Goal: Task Accomplishment & Management: Complete application form

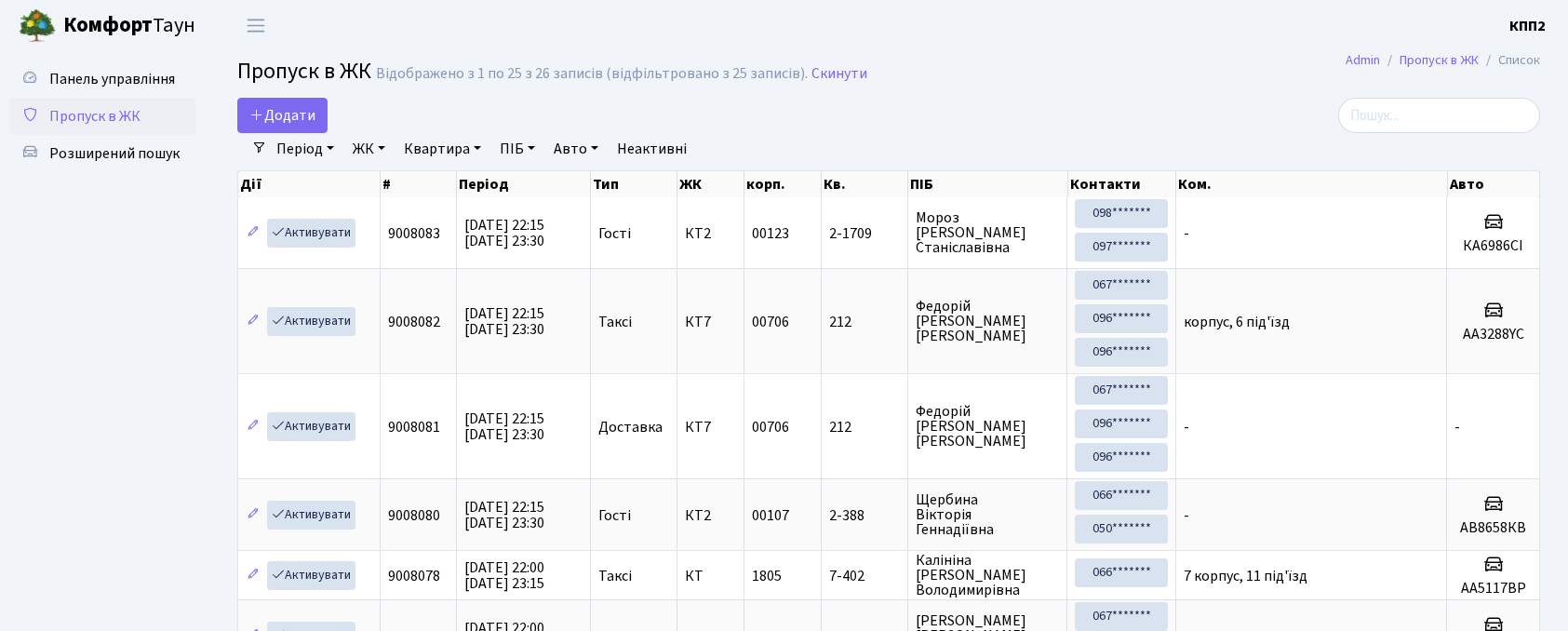
select select "25"
click at [302, 121] on span "Додати" at bounding box center [282, 115] width 66 height 20
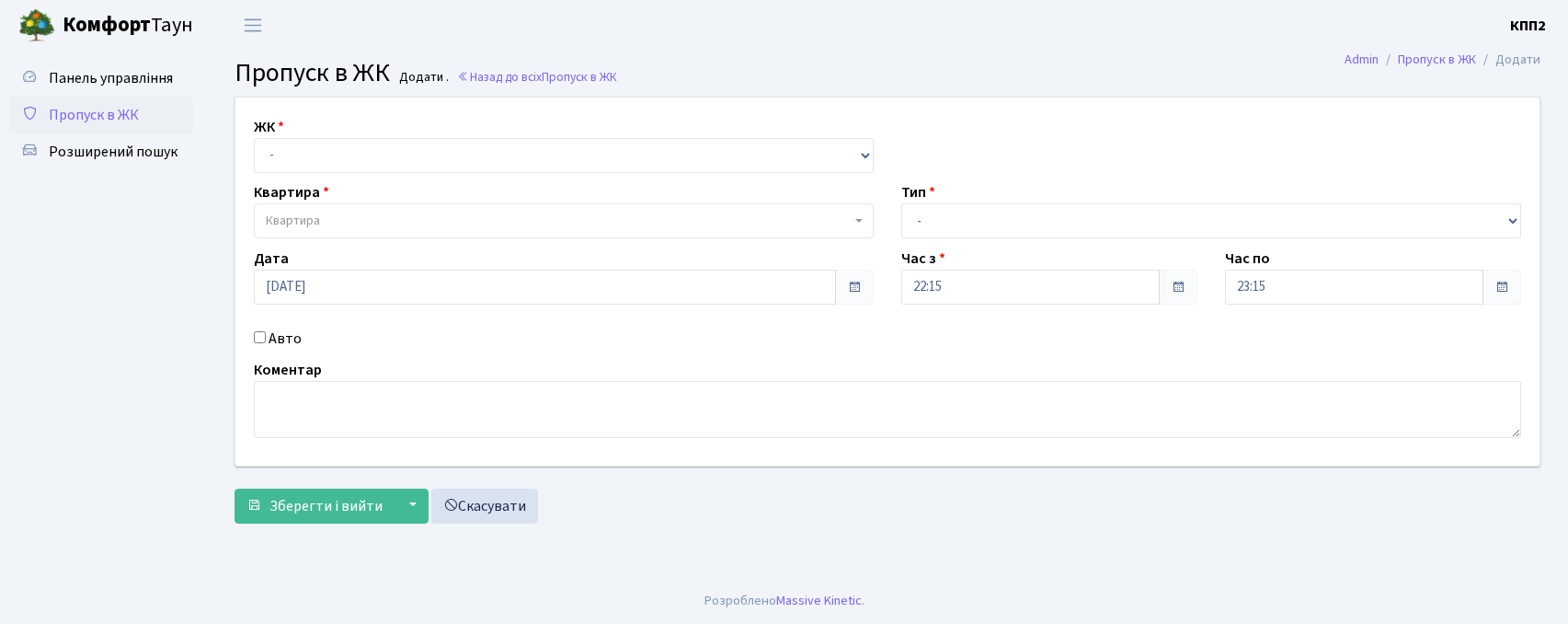
click at [346, 151] on select "- КТ, вул. Регенераторна, 4 КТ2, просп. [STREET_ADDRESS] [STREET_ADDRESS] [PERS…" at bounding box center [563, 155] width 620 height 35
select select "271"
click at [253, 138] on select "- КТ, вул. Регенераторна, 4 КТ2, просп. [STREET_ADDRESS] [STREET_ADDRESS] [PERS…" at bounding box center [563, 155] width 620 height 35
select select
click at [377, 149] on select "- КТ, вул. Регенераторна, 4 КТ2, просп. Соборності, 17 КТ3, вул. Березнева, 16 …" at bounding box center [563, 155] width 620 height 35
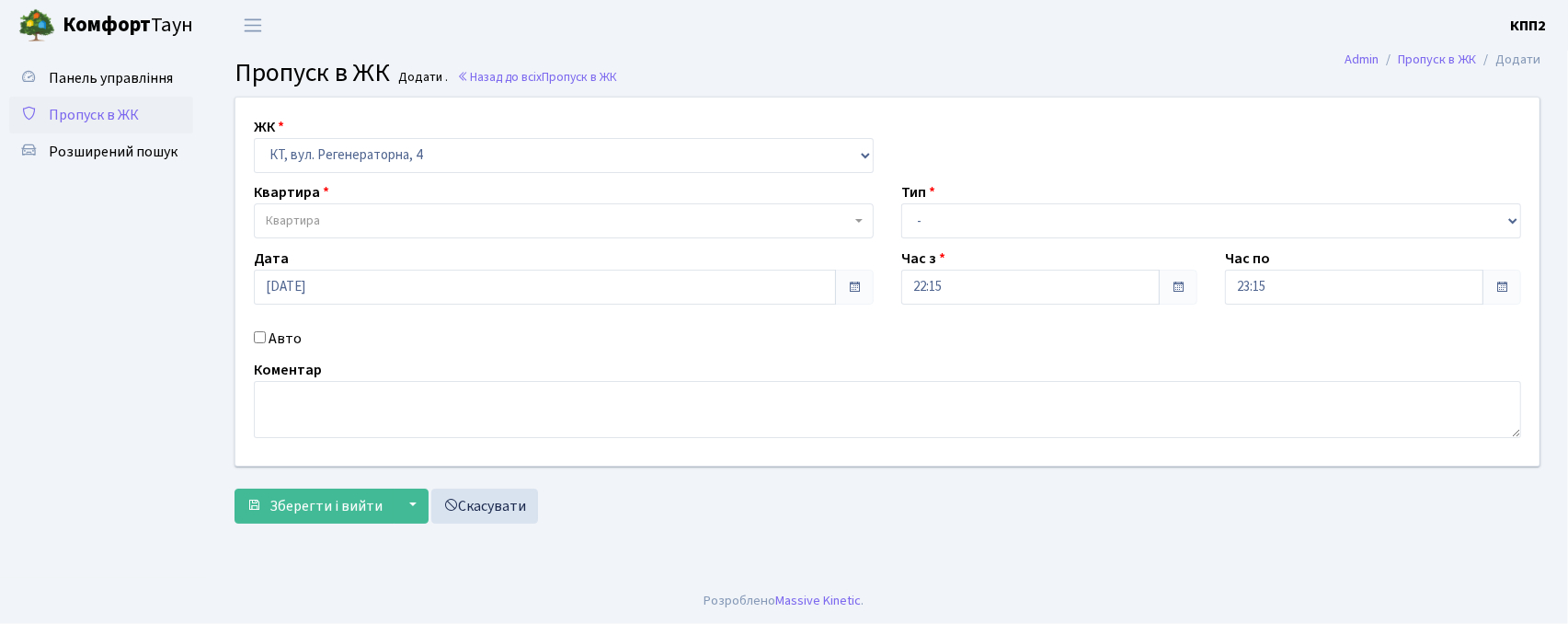
select select "302"
click at [253, 138] on select "- КТ, вул. Регенераторна, 4 КТ2, просп. Соборності, 17 КТ3, вул. Березнева, 16 …" at bounding box center [563, 155] width 620 height 35
select select
click at [283, 339] on label "Авто" at bounding box center [285, 338] width 33 height 22
click at [266, 339] on input "Авто" at bounding box center [259, 337] width 12 height 12
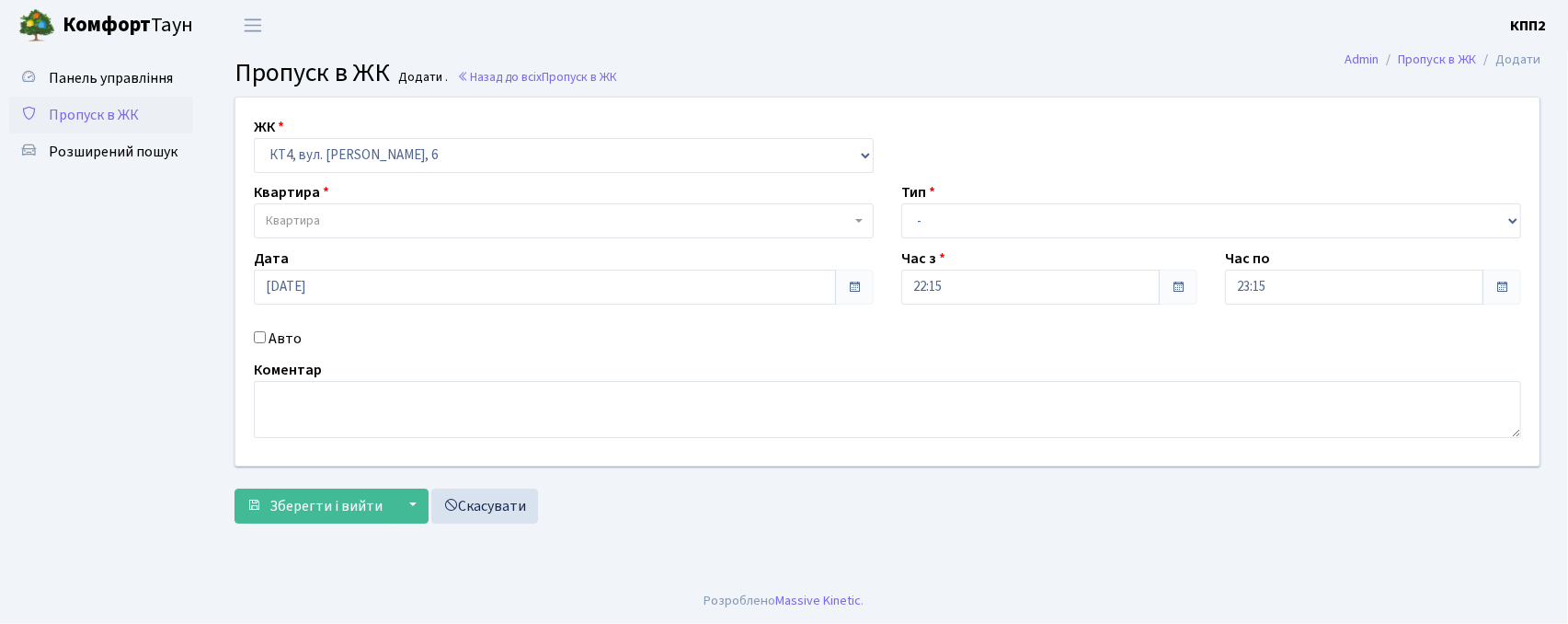
checkbox input "true"
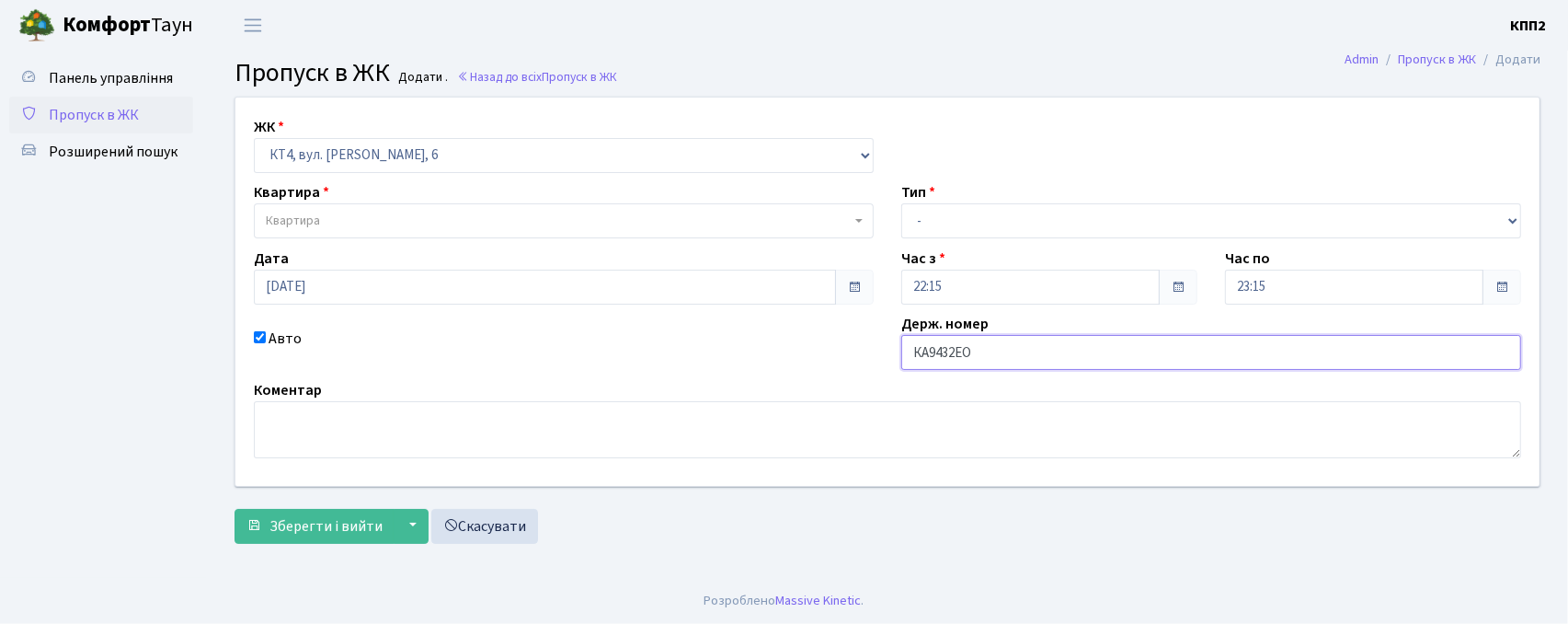
type input "КА9432ЕО"
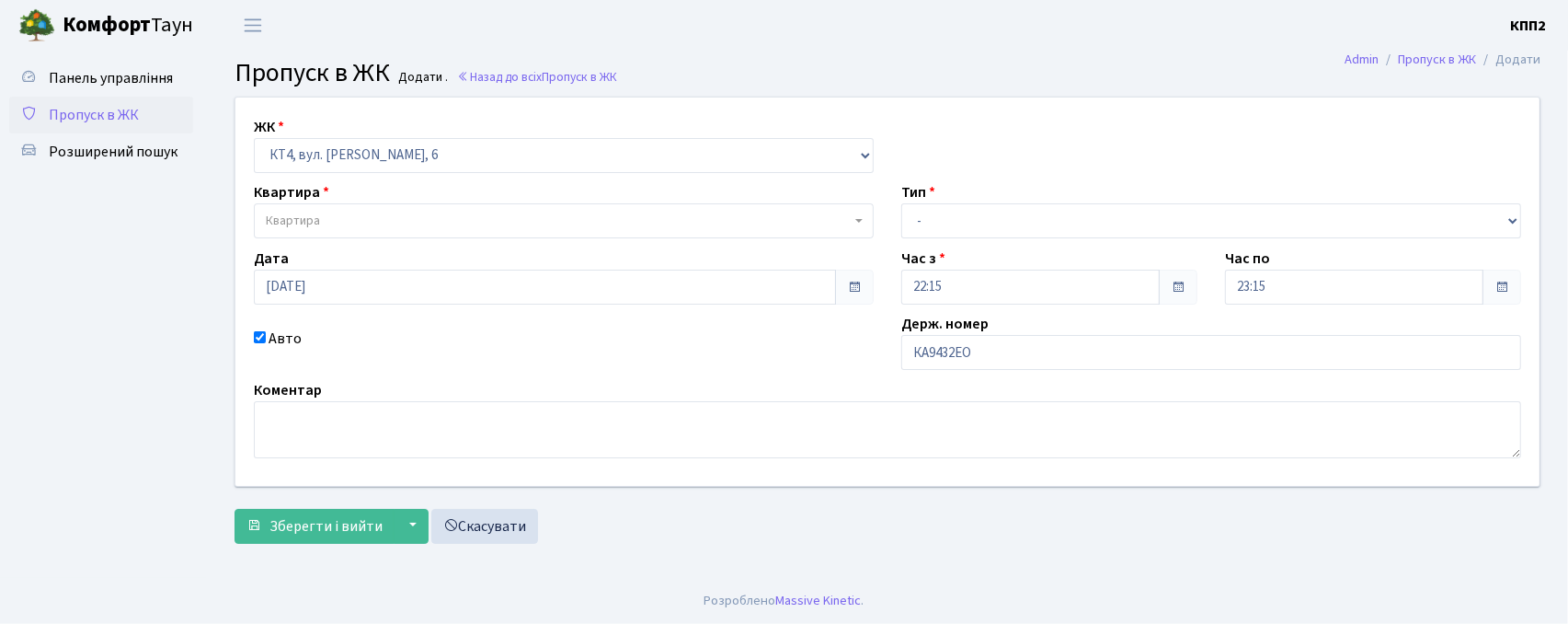
click at [423, 239] on div "ЖК - КТ, вул. Регенераторна, 4 КТ2, просп. Соборності, 17 КТ3, вул. Березнева, …" at bounding box center [887, 292] width 1332 height 388
click at [428, 222] on span "Квартира" at bounding box center [558, 220] width 585 height 18
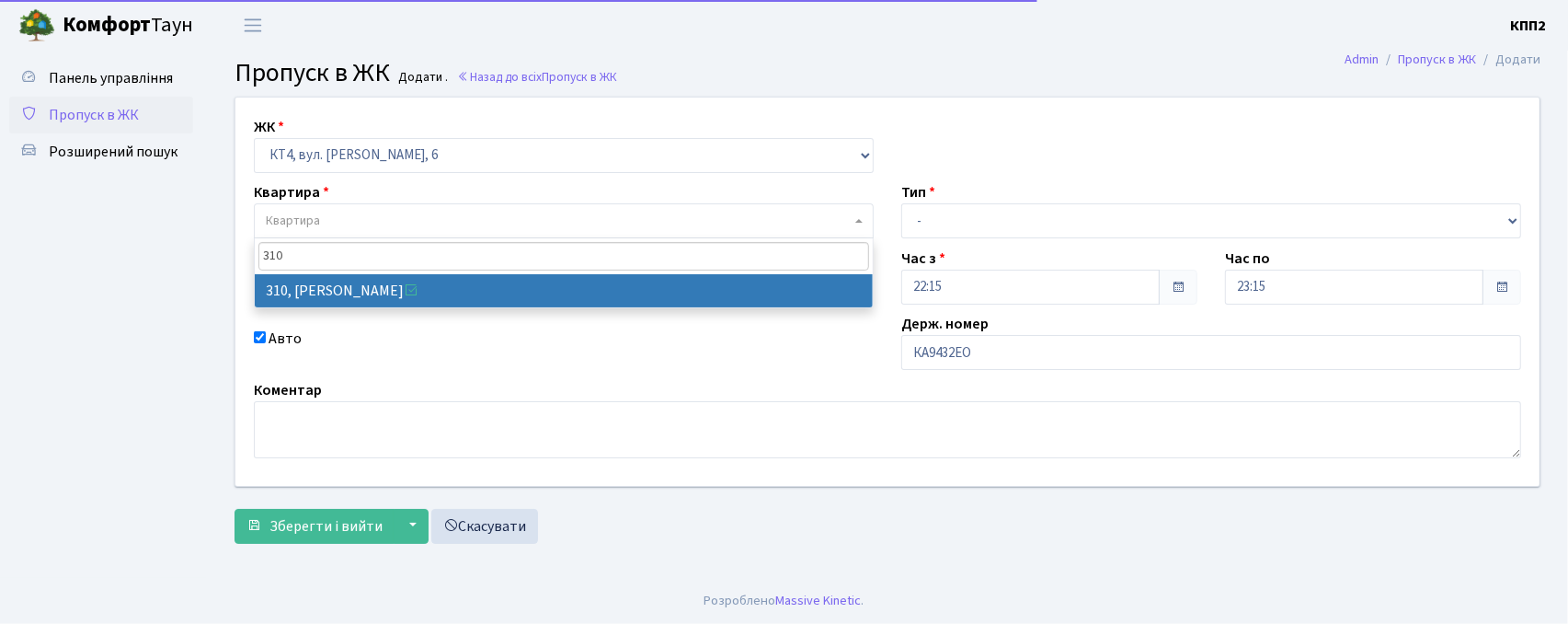
type input "310"
select select "17021"
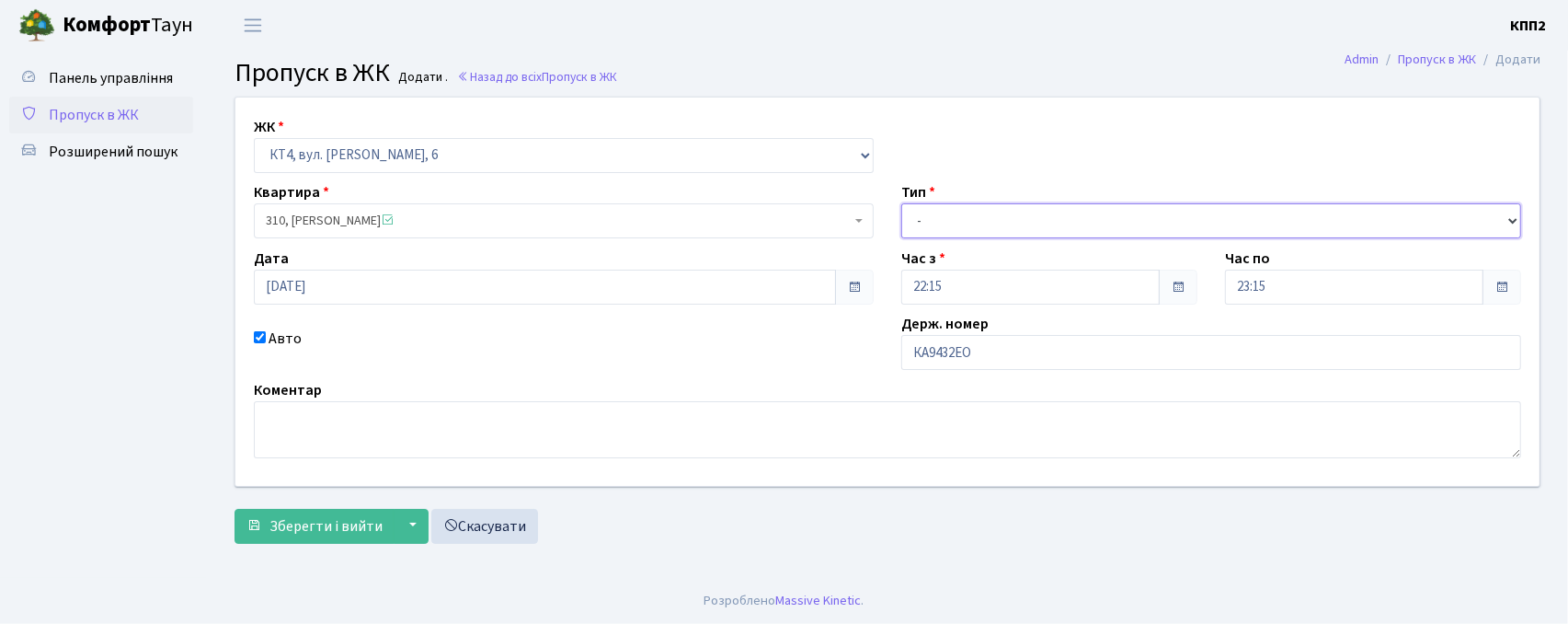
click at [929, 218] on select "- Доставка Таксі Гості Сервіс" at bounding box center [1211, 220] width 620 height 35
select select "2"
click at [902, 203] on select "- Доставка Таксі Гості Сервіс" at bounding box center [1211, 220] width 620 height 35
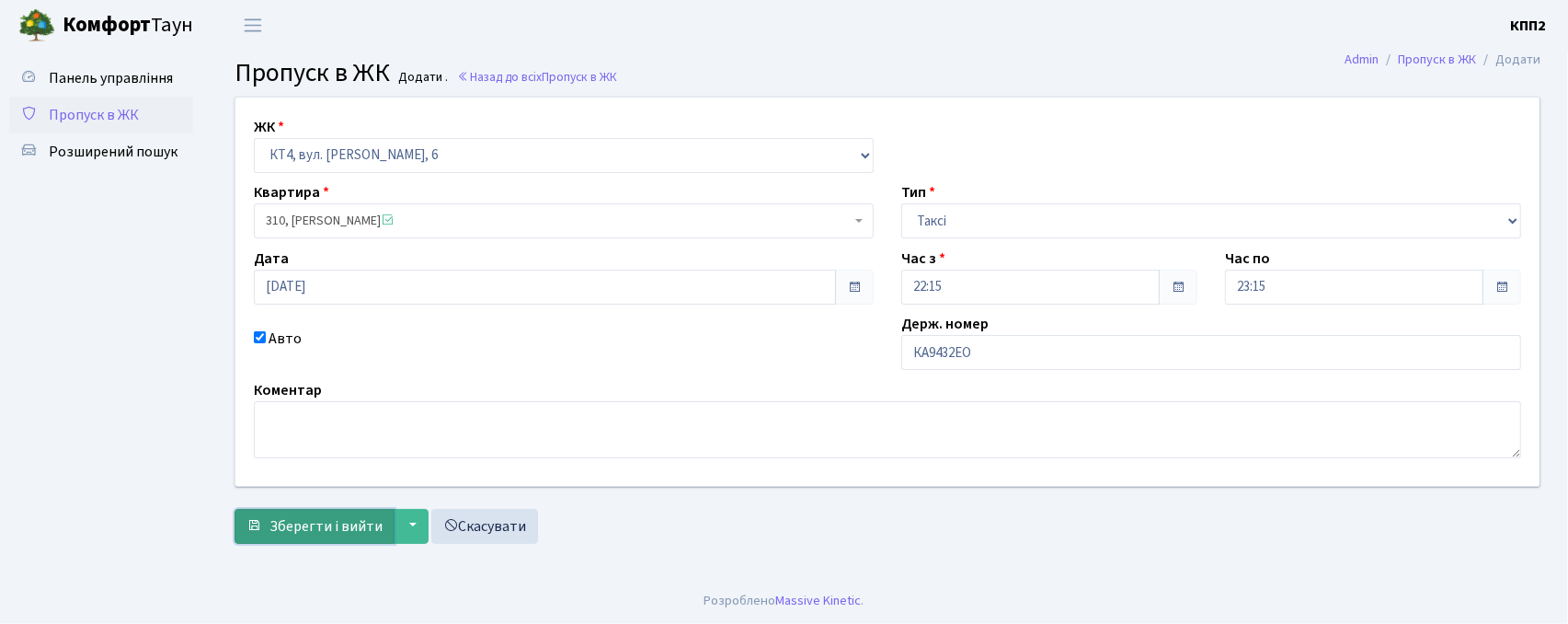
click at [311, 531] on span "Зберегти і вийти" at bounding box center [326, 526] width 113 height 20
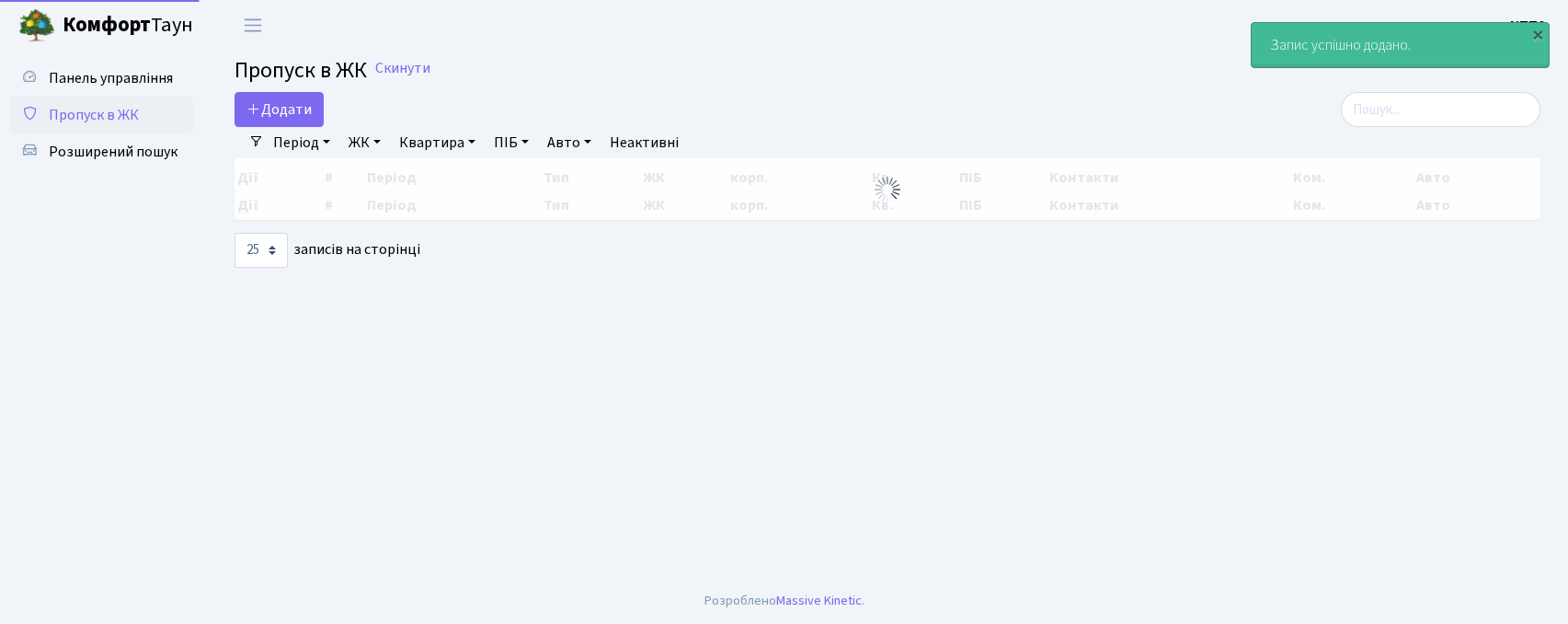
select select "25"
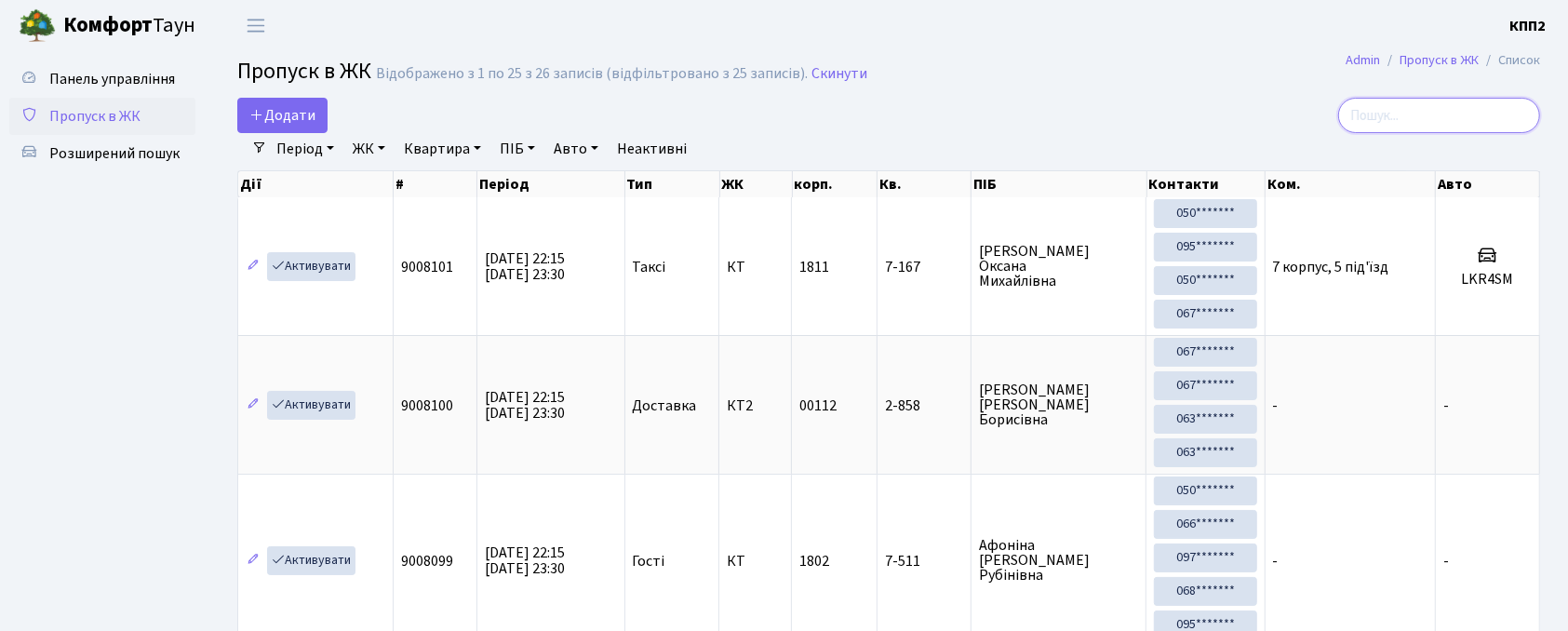
drag, startPoint x: 1383, startPoint y: 108, endPoint x: 1363, endPoint y: 108, distance: 20.0
click at [1381, 108] on input "search" at bounding box center [1438, 115] width 202 height 36
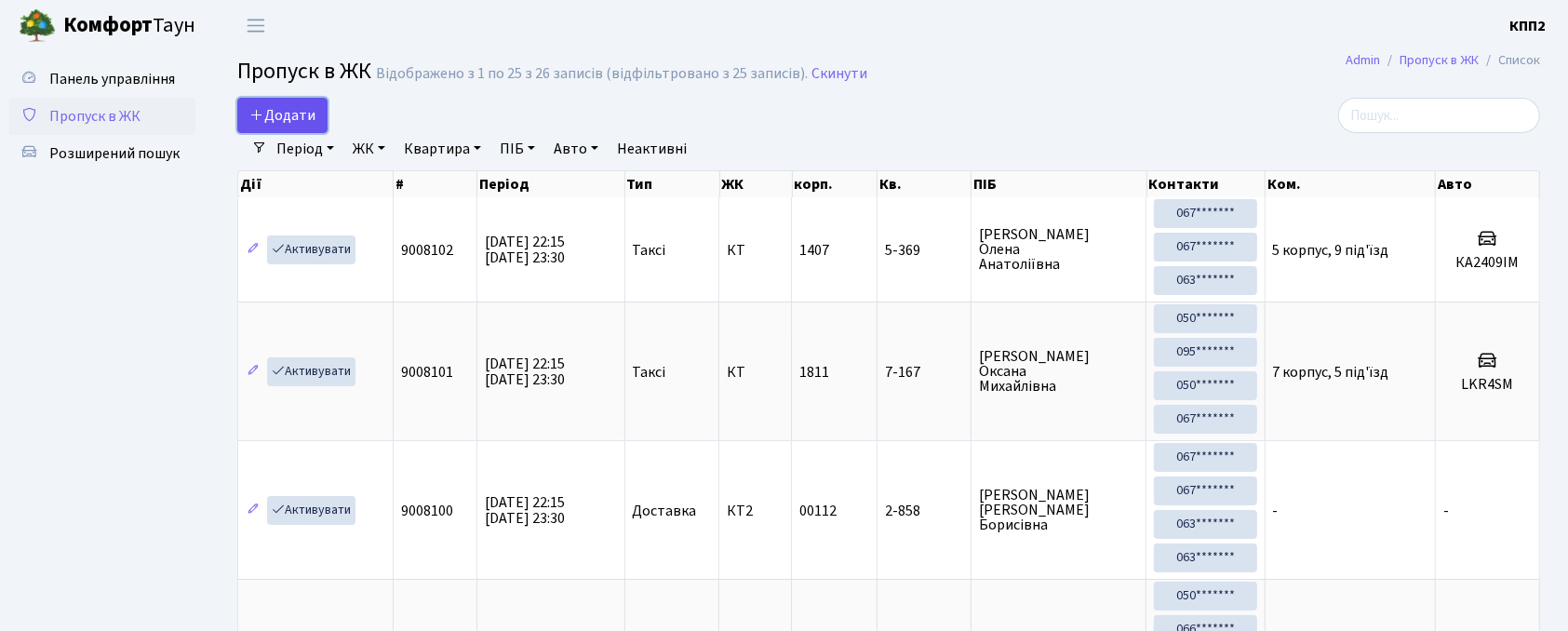
click at [309, 119] on span "Додати" at bounding box center [282, 115] width 66 height 20
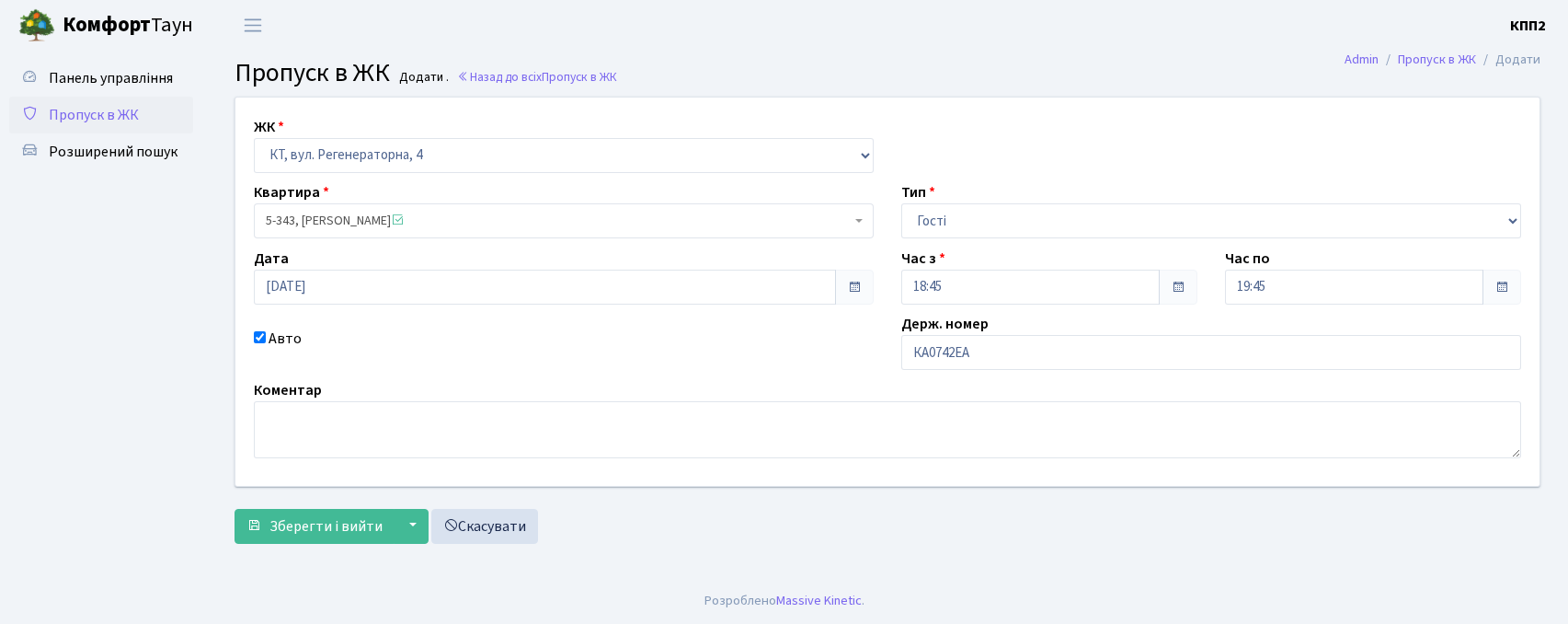
select select "271"
select select "3"
click at [104, 148] on span "Розширений пошук" at bounding box center [113, 151] width 129 height 20
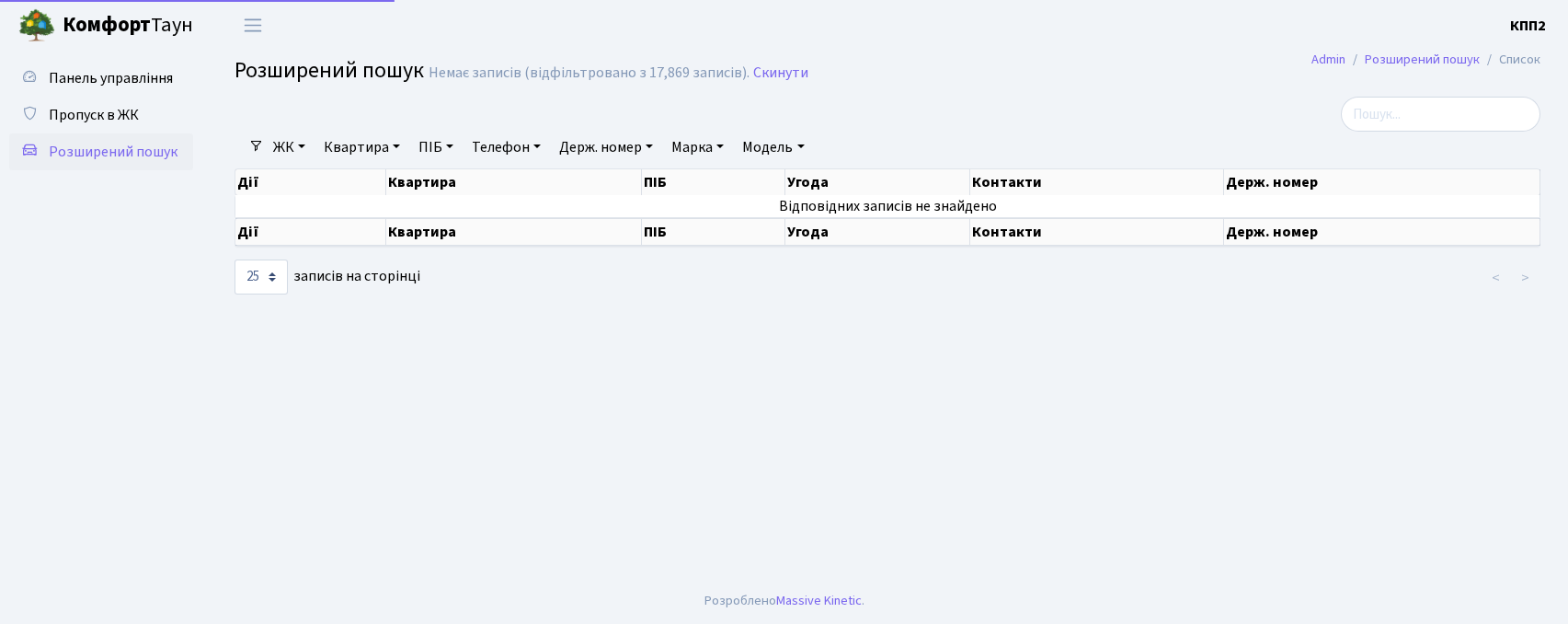
select select "25"
click at [343, 145] on link "Квартира" at bounding box center [362, 147] width 91 height 31
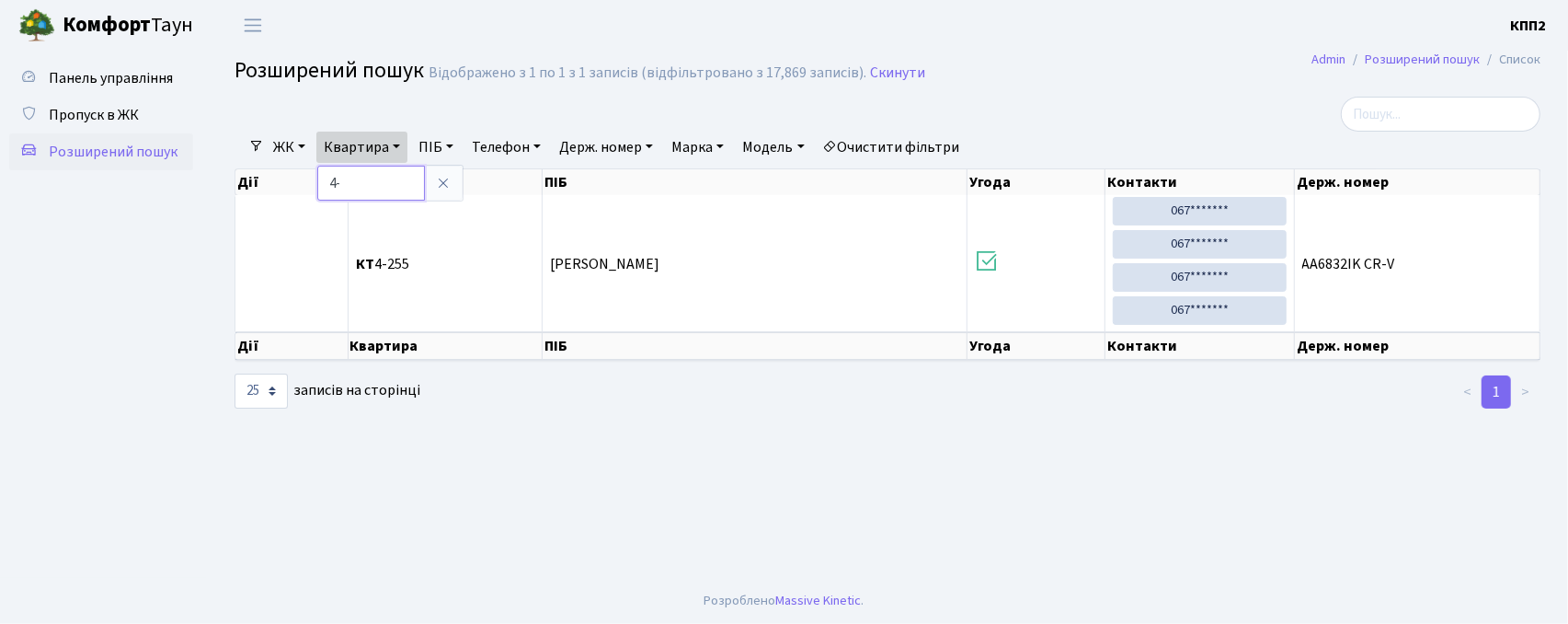
type input "4"
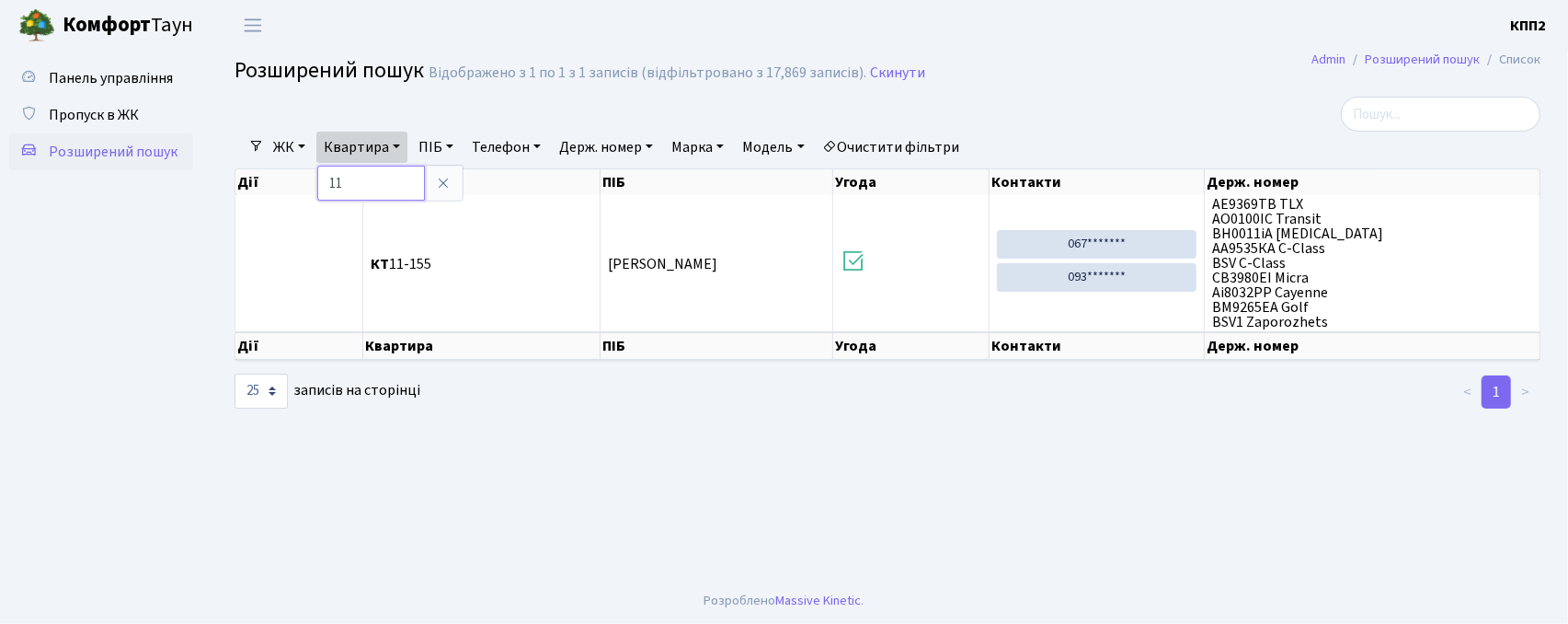
type input "1"
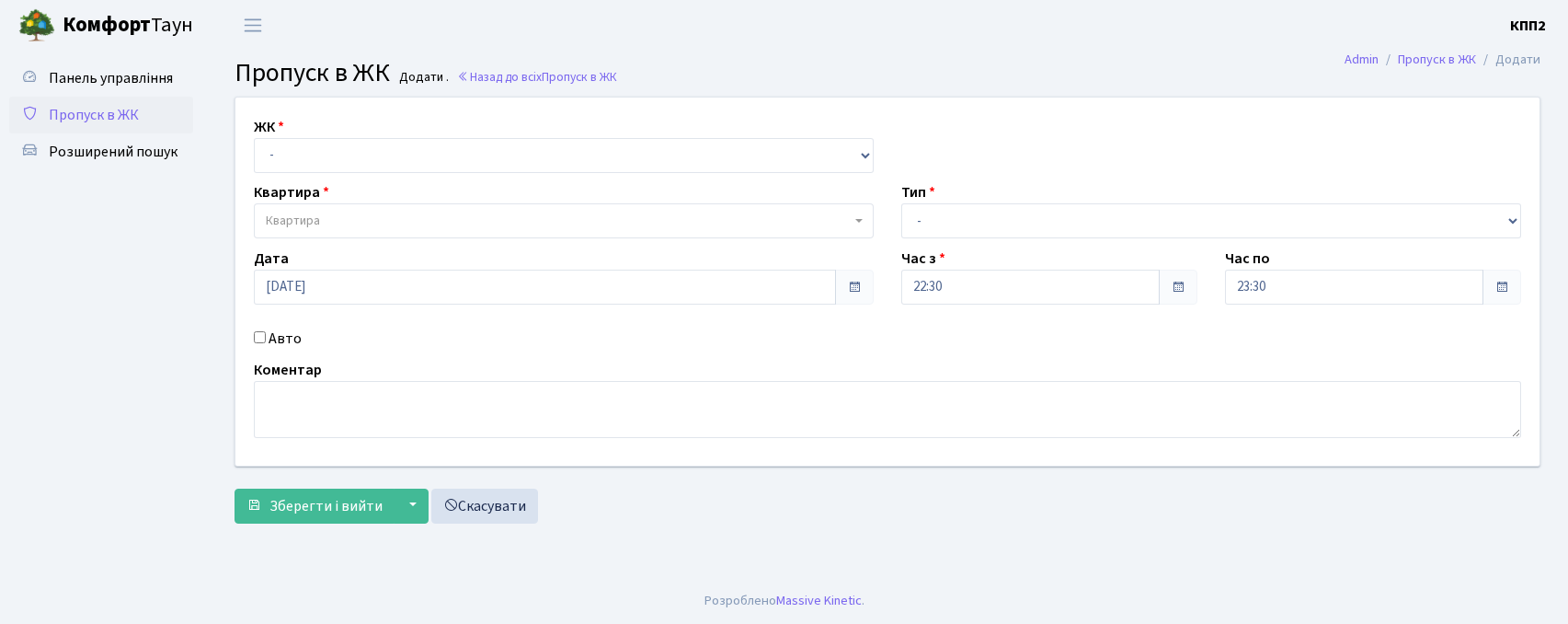
click at [328, 163] on select "- КТ, вул. Регенераторна, 4 КТ2, просп. Соборності, 17 КТ3, вул. Березнева, 16 …" at bounding box center [563, 155] width 620 height 35
select select "302"
click at [253, 138] on select "- КТ, вул. Регенераторна, 4 КТ2, просп. Соборності, 17 КТ3, вул. Березнева, 16 …" at bounding box center [563, 155] width 620 height 35
select select
click at [335, 234] on span "Квартира" at bounding box center [563, 220] width 620 height 35
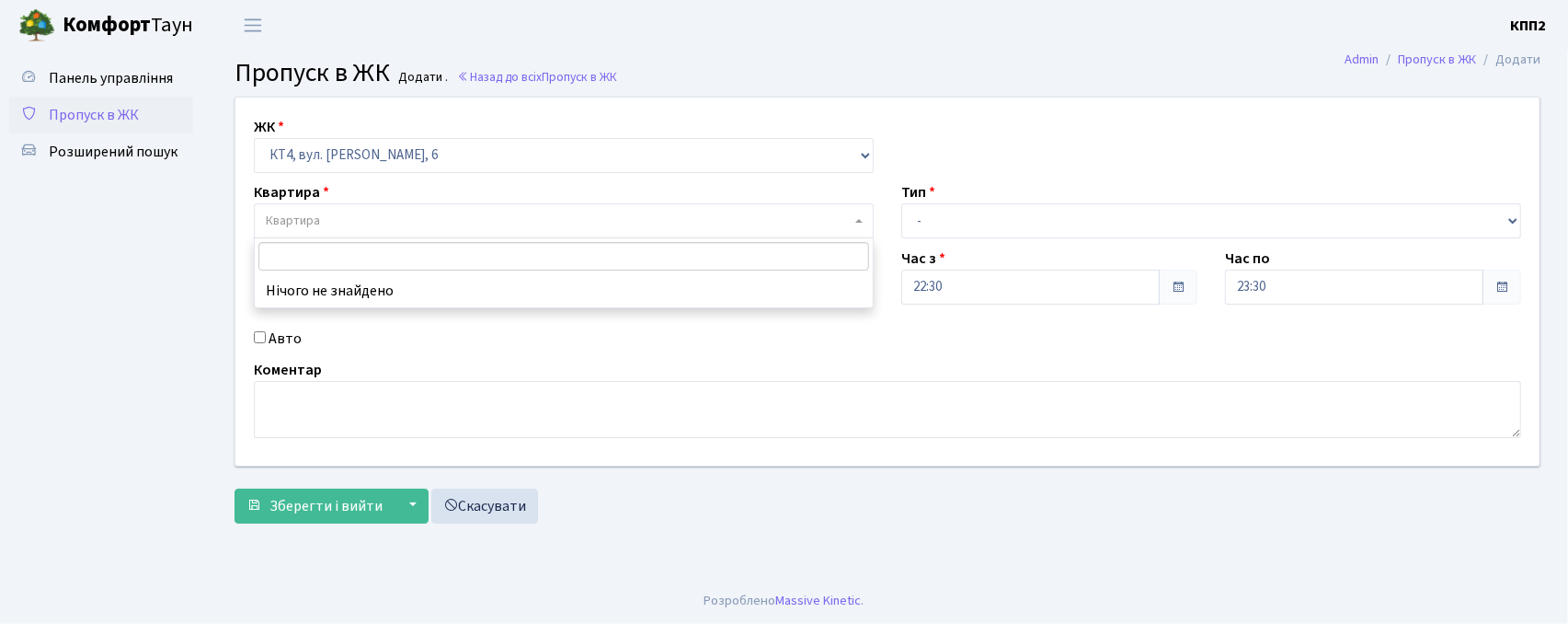
click at [271, 343] on label "Авто" at bounding box center [285, 338] width 33 height 22
click at [266, 343] on input "Авто" at bounding box center [259, 337] width 12 height 12
checkbox input "true"
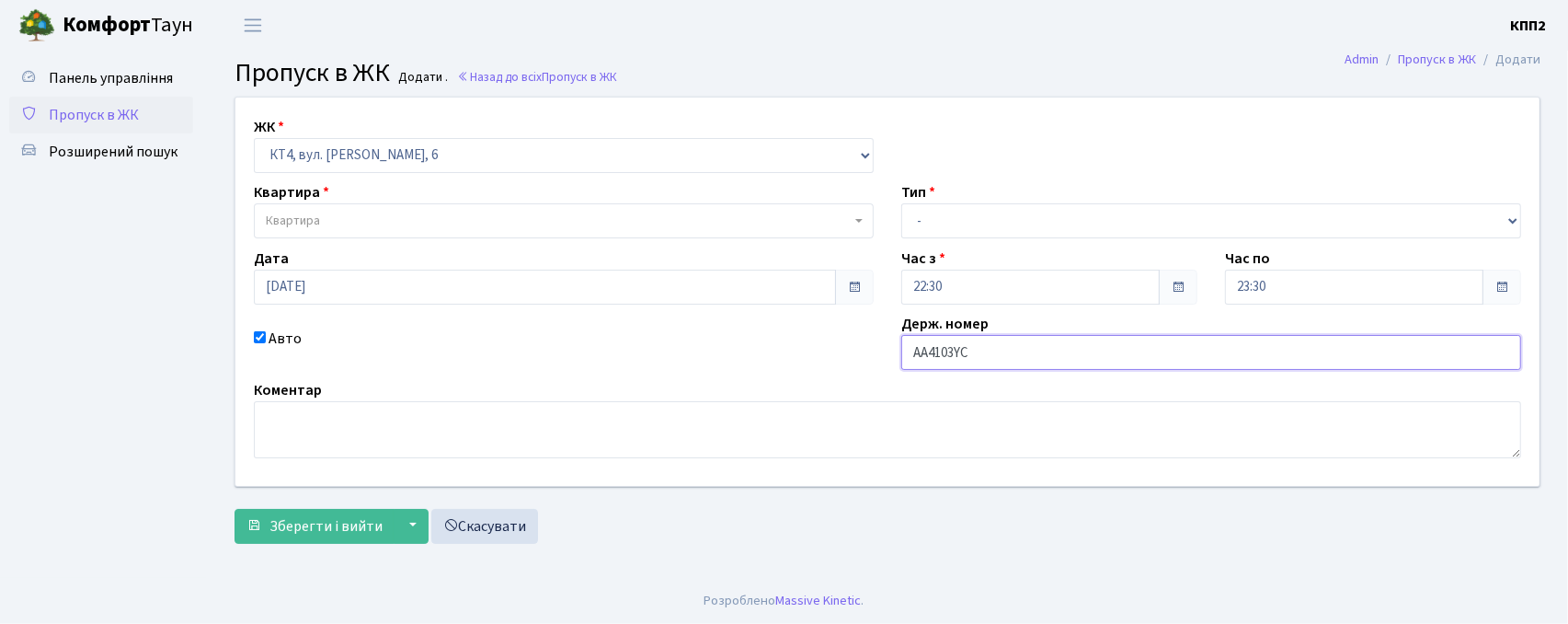
type input "АА4103YC"
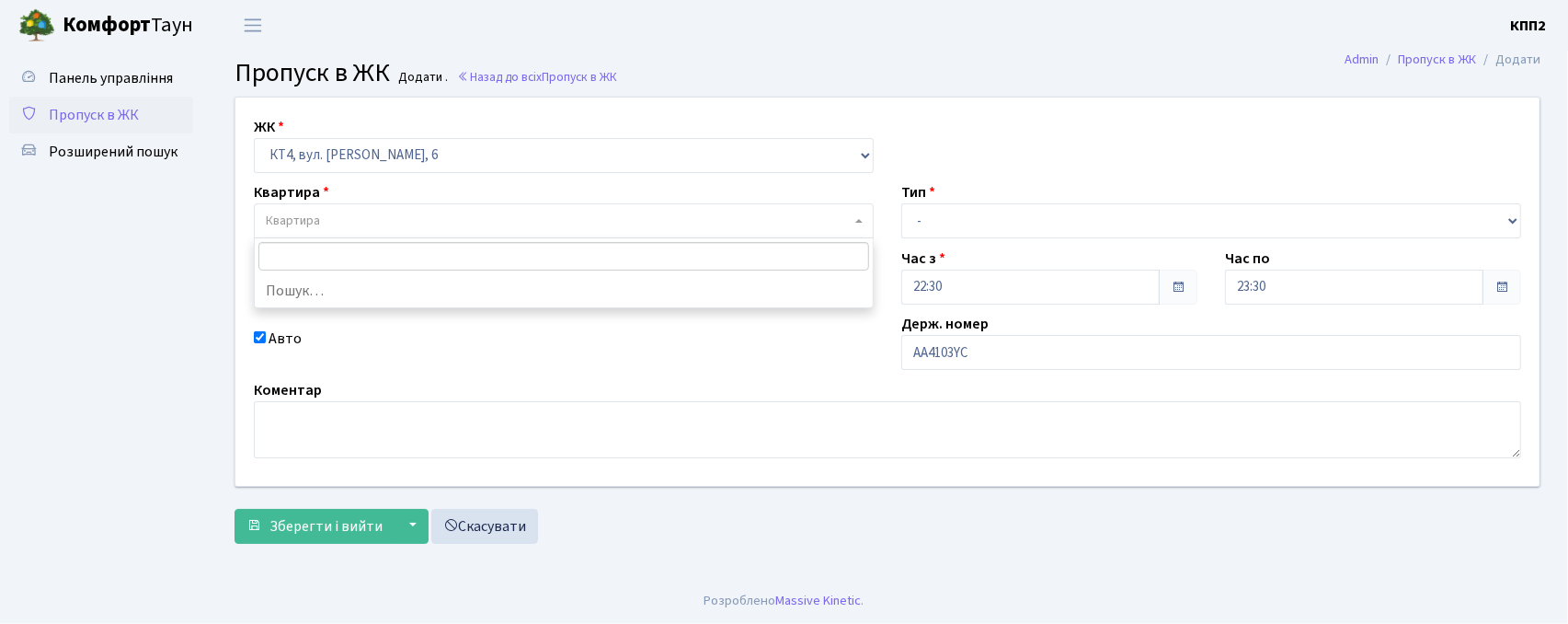
click at [598, 229] on span "Квартира" at bounding box center [558, 220] width 585 height 18
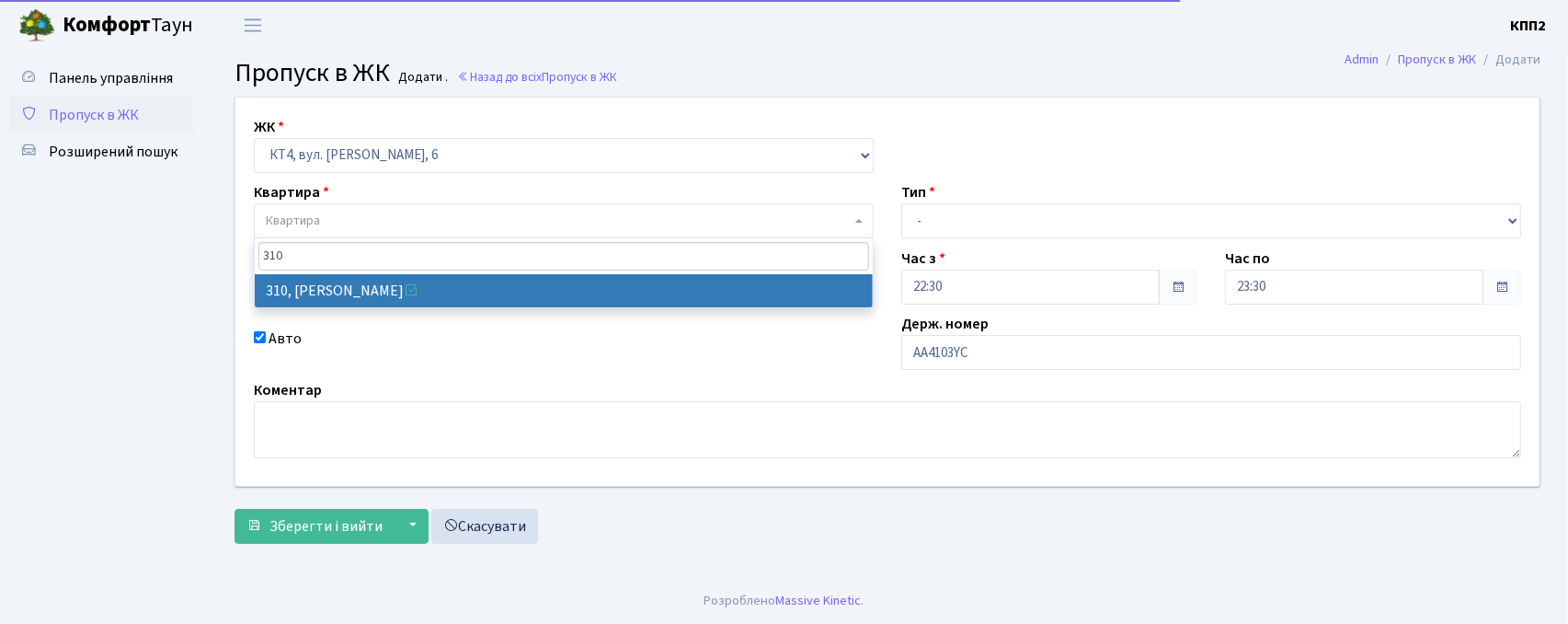
type input "310"
drag, startPoint x: 447, startPoint y: 294, endPoint x: 572, endPoint y: 263, distance: 128.8
select select "17021"
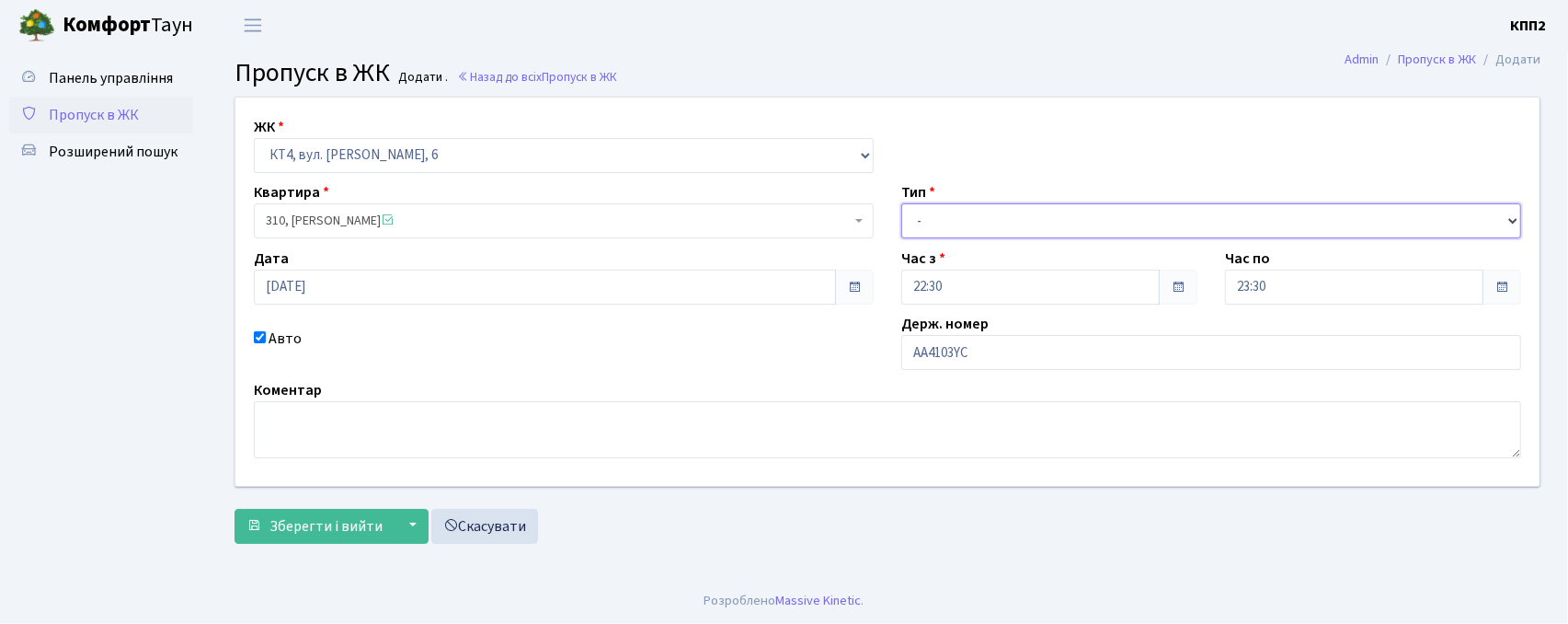
click at [931, 222] on select "- Доставка Таксі Гості Сервіс" at bounding box center [1211, 220] width 620 height 35
select select "2"
click at [902, 203] on select "- Доставка Таксі Гості Сервіс" at bounding box center [1211, 220] width 620 height 35
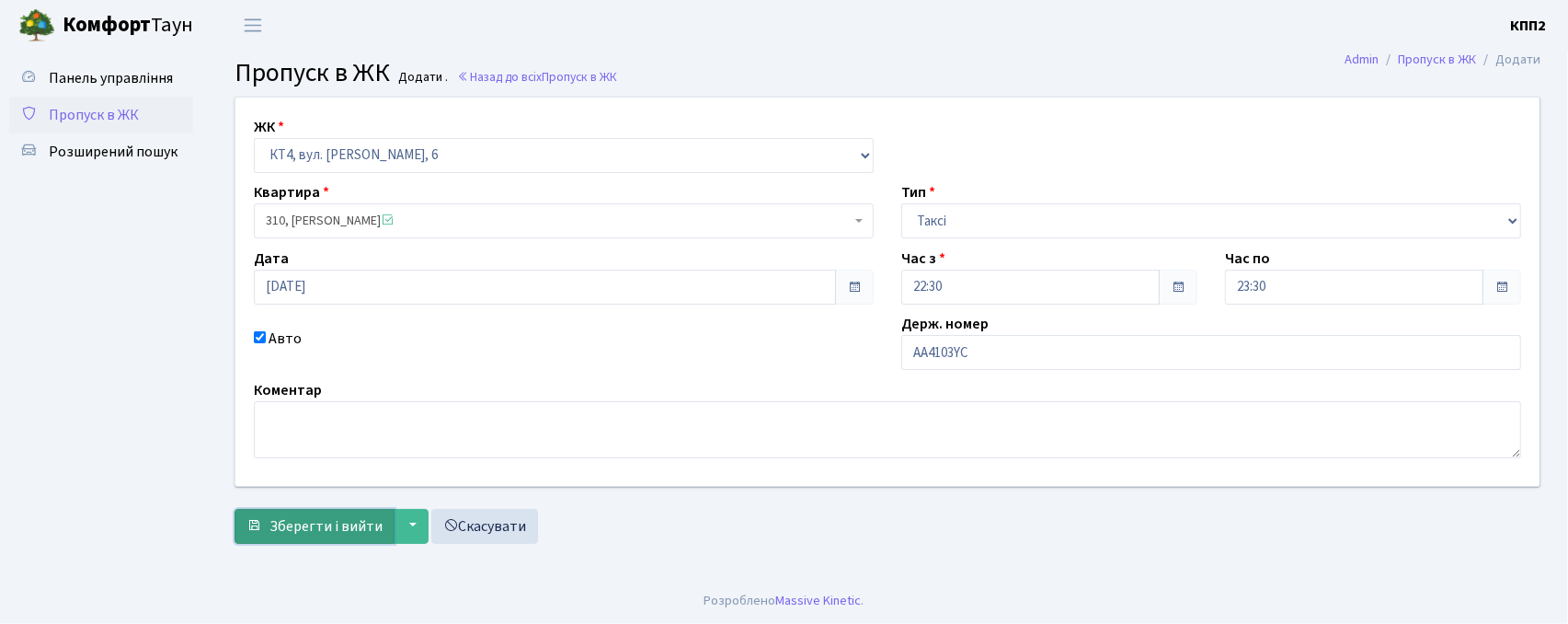
click at [354, 520] on span "Зберегти і вийти" at bounding box center [326, 526] width 113 height 20
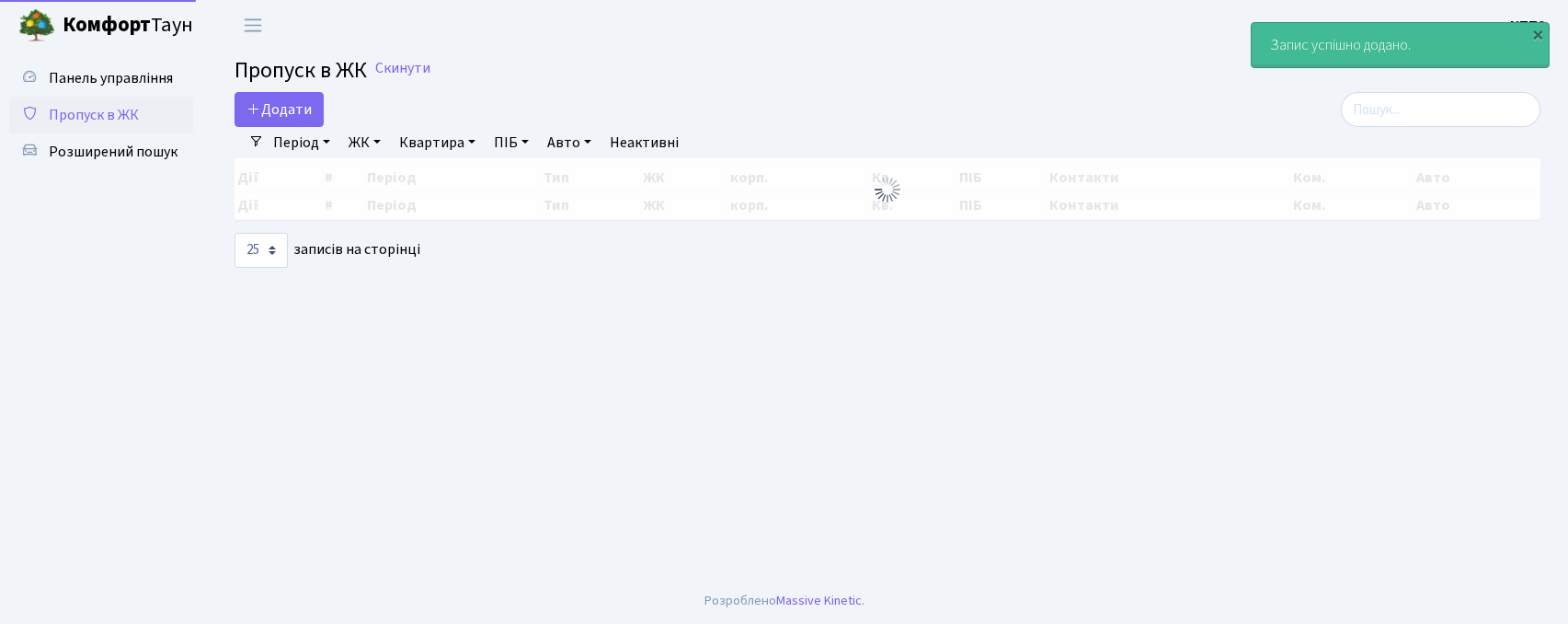
select select "25"
click at [1470, 104] on input "search" at bounding box center [1441, 109] width 199 height 35
